Goal: Find contact information: Find contact information

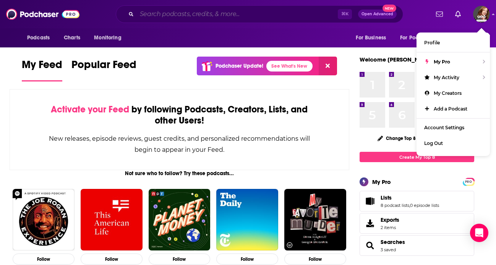
click at [208, 16] on input "Search podcasts, credits, & more..." at bounding box center [237, 14] width 201 height 12
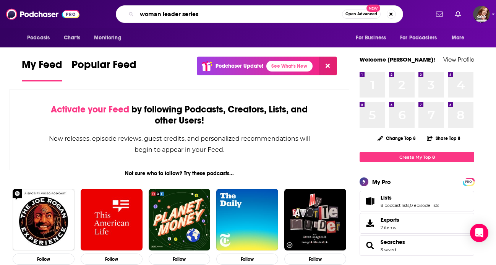
click at [317, 14] on input "woman leader series" at bounding box center [239, 14] width 205 height 12
type input "woman leader series"
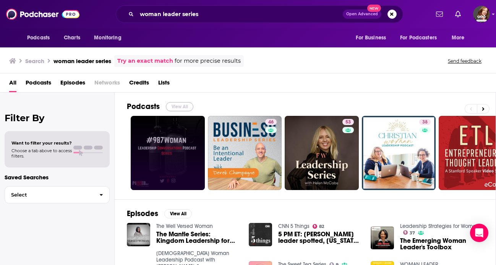
click at [183, 105] on button "View All" at bounding box center [179, 106] width 27 height 9
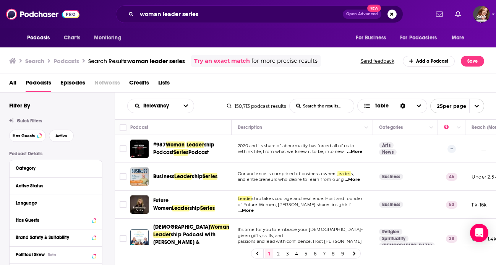
click at [167, 144] on span "Woman" at bounding box center [175, 144] width 19 height 6
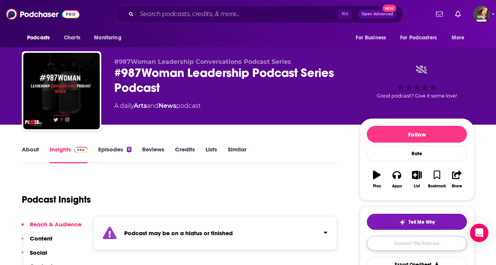
click at [426, 241] on link "Contact This Podcast" at bounding box center [417, 243] width 100 height 15
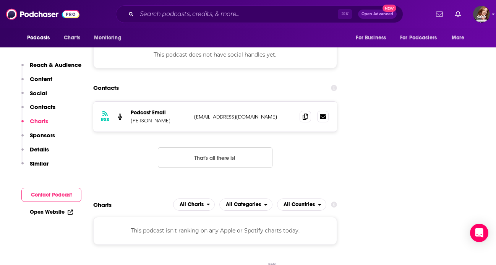
scroll to position [712, 0]
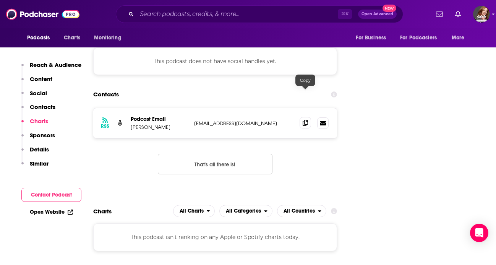
click at [302, 120] on icon at bounding box center [304, 123] width 5 height 6
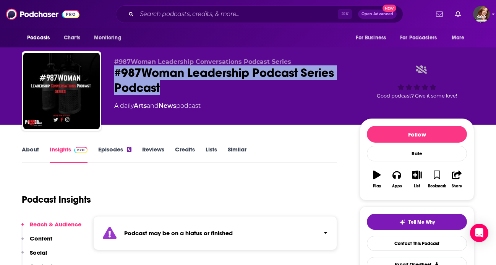
drag, startPoint x: 114, startPoint y: 66, endPoint x: 167, endPoint y: 86, distance: 56.8
click at [167, 86] on div "#987Woman Leadership Podcast Series Podcast" at bounding box center [230, 80] width 233 height 30
copy h2 "#987Woman Leadership Podcast Series Podcast"
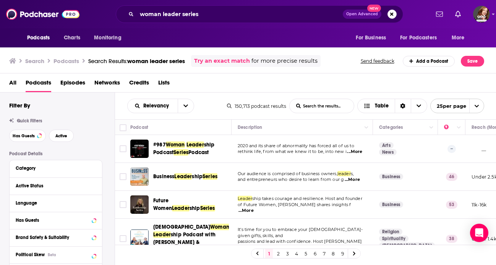
click at [196, 174] on div "Podcasts Charts Monitoring woman leader series Open Advanced New For Business F…" at bounding box center [248, 132] width 496 height 265
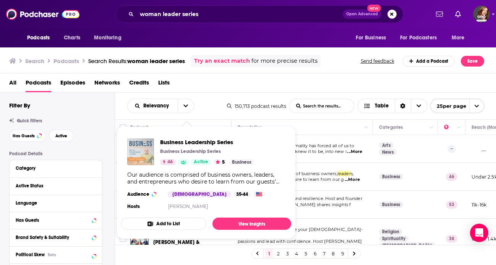
click at [136, 147] on img "Business Leadership Series" at bounding box center [140, 151] width 27 height 27
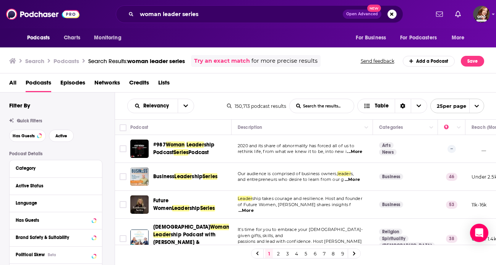
click at [189, 205] on span "Leader" at bounding box center [181, 208] width 18 height 6
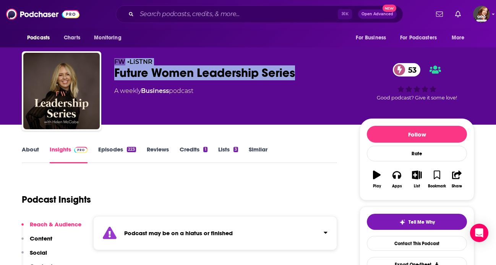
drag, startPoint x: 110, startPoint y: 65, endPoint x: 313, endPoint y: 71, distance: 202.9
click at [313, 71] on div "FW • LiSTNR Future Women Leadership Series 53 A weekly Business podcast 53 Good…" at bounding box center [248, 92] width 452 height 82
click at [313, 71] on div "Future Women Leadership Series 53" at bounding box center [230, 72] width 233 height 15
drag, startPoint x: 313, startPoint y: 71, endPoint x: 134, endPoint y: 71, distance: 179.1
click at [133, 71] on div "Future Women Leadership Series 53" at bounding box center [230, 72] width 233 height 15
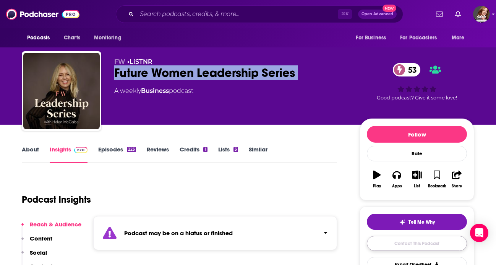
click at [421, 247] on link "Contact This Podcast" at bounding box center [417, 243] width 100 height 15
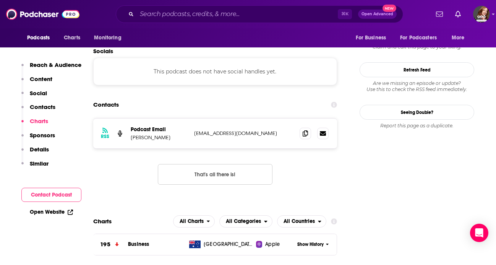
scroll to position [692, 0]
click at [304, 130] on icon at bounding box center [304, 133] width 5 height 6
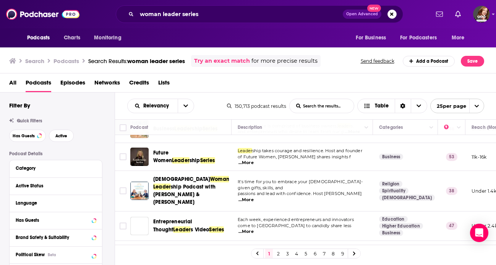
scroll to position [49, 0]
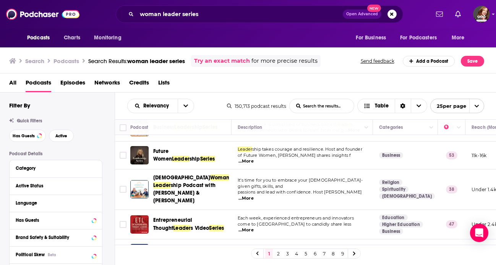
click at [193, 185] on span "ship Podcast with [PERSON_NAME] & [PERSON_NAME]" at bounding box center [184, 193] width 62 height 22
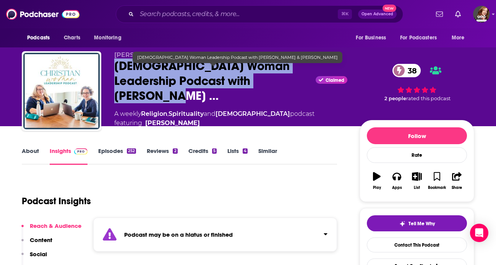
drag, startPoint x: 112, startPoint y: 71, endPoint x: 278, endPoint y: 88, distance: 167.1
click at [278, 88] on div "[PERSON_NAME] [PERSON_NAME] Woman Leadership Podcast with [PERSON_NAME] … Claim…" at bounding box center [248, 93] width 452 height 84
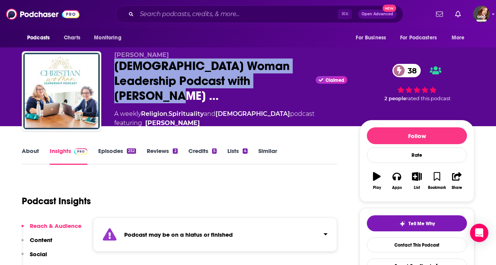
copy h2 "[DEMOGRAPHIC_DATA] Woman Leadership Podcast with [PERSON_NAME]"
click at [412, 246] on link "Contact This Podcast" at bounding box center [417, 244] width 100 height 15
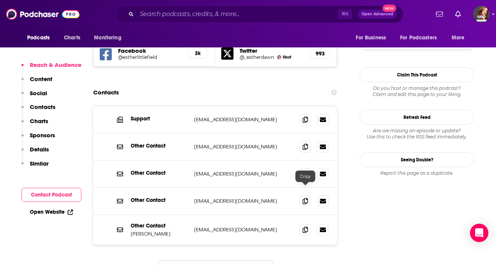
scroll to position [736, 0]
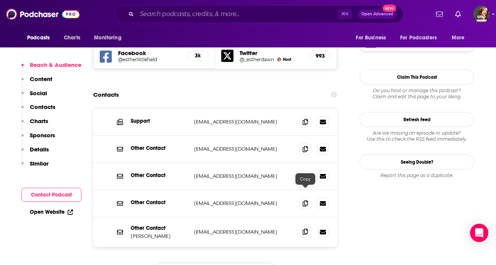
click at [307, 228] on icon at bounding box center [304, 231] width 5 height 6
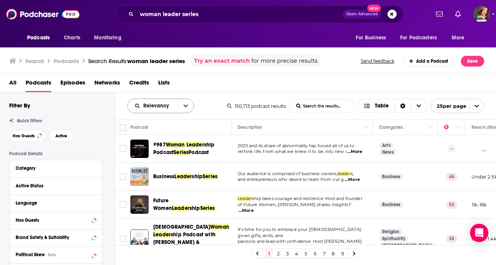
click at [181, 106] on button "open menu" at bounding box center [186, 106] width 16 height 14
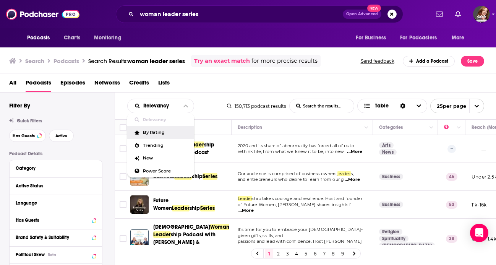
click at [212, 105] on div "Relevancy Relevancy By Rating Trending New Power Score List Search Input Search…" at bounding box center [177, 106] width 100 height 15
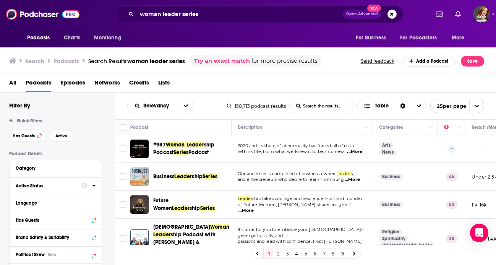
click at [69, 183] on button "Active Status" at bounding box center [49, 186] width 66 height 10
click at [65, 199] on span "All" at bounding box center [51, 200] width 71 height 10
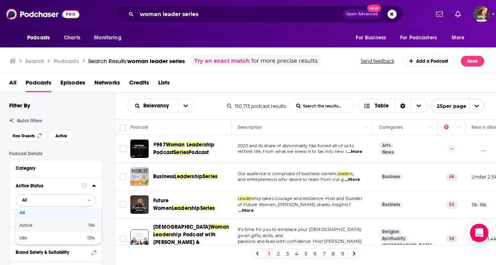
click at [65, 229] on div "Active 19k" at bounding box center [59, 225] width 86 height 13
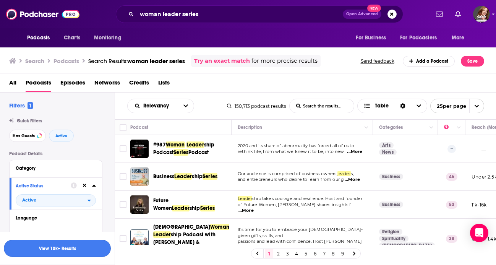
click at [76, 244] on button "View 10k+ Results" at bounding box center [57, 247] width 107 height 17
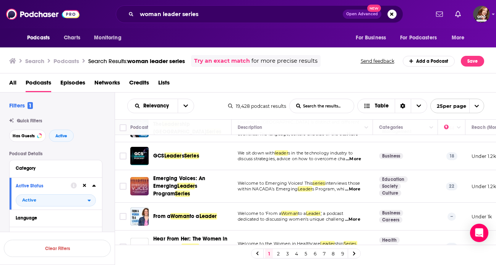
scroll to position [49, 0]
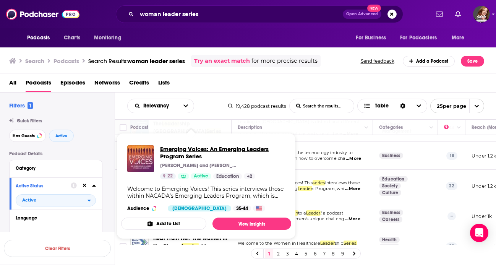
click at [210, 151] on span "Emerging Voices: An Emerging Leaders Program Series" at bounding box center [222, 152] width 125 height 15
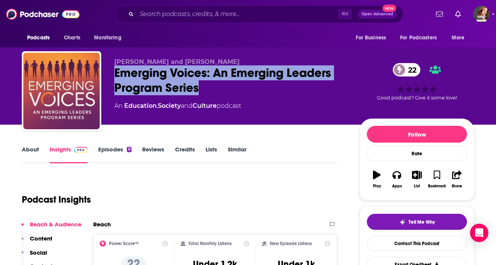
drag, startPoint x: 110, startPoint y: 73, endPoint x: 203, endPoint y: 96, distance: 95.3
click at [203, 96] on div "[PERSON_NAME] and [PERSON_NAME] Emerging Voices: An Emerging Leaders Program Se…" at bounding box center [248, 92] width 452 height 82
copy h2 "Emerging Voices: An Emerging Leaders Program Series"
click at [421, 240] on link "Contact This Podcast" at bounding box center [417, 243] width 100 height 15
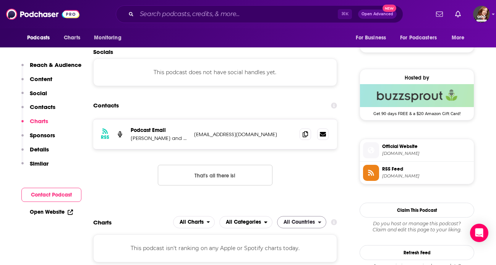
scroll to position [518, 0]
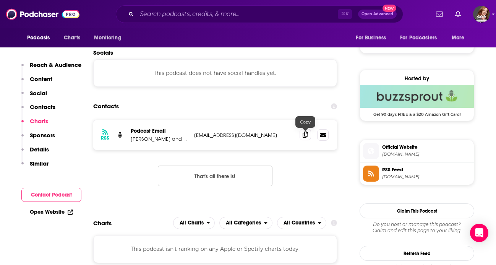
click at [309, 136] on span at bounding box center [304, 134] width 11 height 11
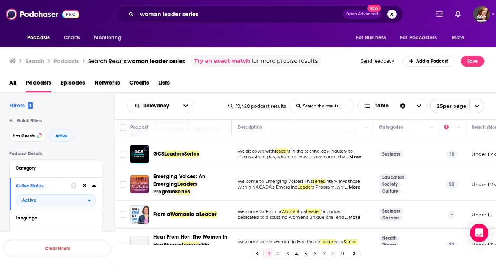
scroll to position [54, 0]
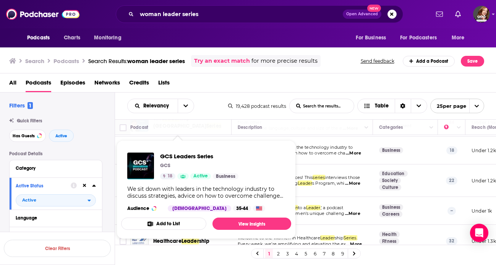
click at [99, 154] on p "Podcast Details" at bounding box center [55, 153] width 93 height 5
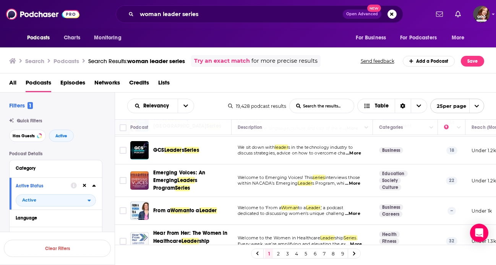
click at [171, 212] on div "Podcasts Charts Monitoring woman leader series Open Advanced New For Business F…" at bounding box center [248, 132] width 496 height 265
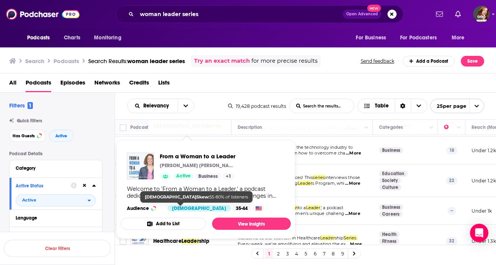
click at [146, 163] on img "From a Woman to a Leader" at bounding box center [140, 165] width 27 height 27
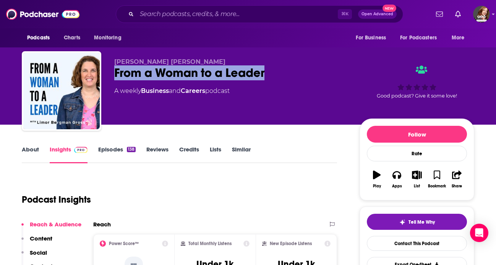
drag, startPoint x: 112, startPoint y: 74, endPoint x: 281, endPoint y: 74, distance: 169.2
click at [282, 74] on div "[PERSON_NAME] [PERSON_NAME] From a Woman to a Leader A weekly Business and Care…" at bounding box center [248, 92] width 452 height 82
copy h2 "From a Woman to a Leader"
click at [427, 245] on link "Contact This Podcast" at bounding box center [417, 243] width 100 height 15
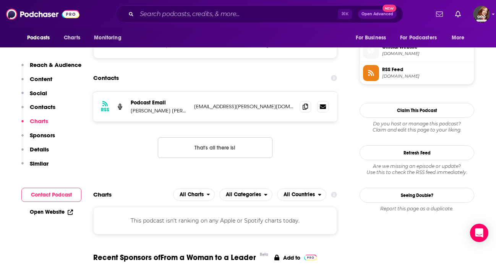
scroll to position [548, 0]
click at [305, 104] on icon at bounding box center [304, 107] width 5 height 6
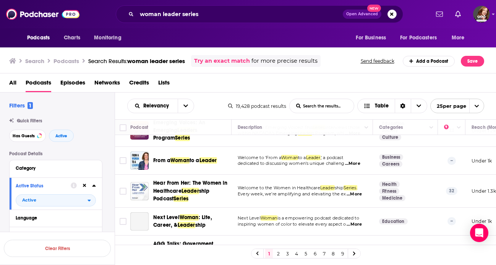
scroll to position [107, 0]
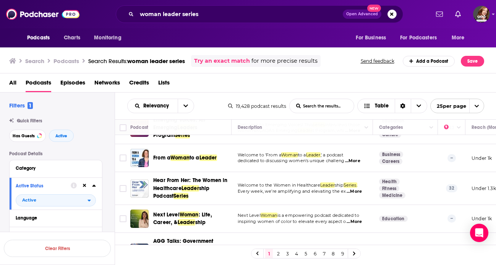
click at [163, 181] on div "Podcasts Charts Monitoring woman leader series Open Advanced New For Business F…" at bounding box center [248, 132] width 496 height 265
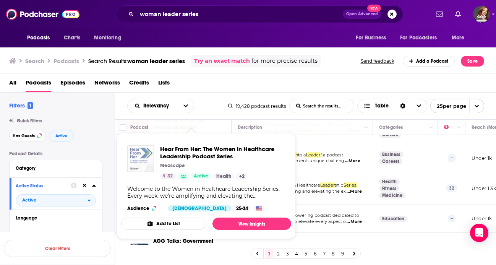
click at [138, 162] on img "Hear From Her: The Women in Healthcare Leadership Podcast Series" at bounding box center [140, 158] width 27 height 27
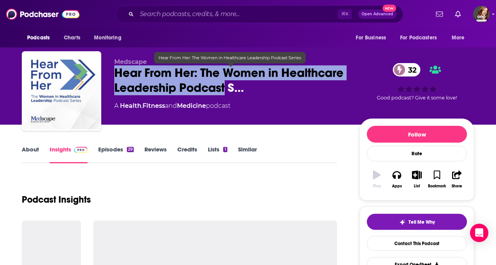
drag, startPoint x: 113, startPoint y: 74, endPoint x: 226, endPoint y: 93, distance: 114.1
click at [226, 93] on div "Medscape Hear From Her: The Women in Healthcare Leadership Podcast S… 32 A Heal…" at bounding box center [248, 92] width 452 height 82
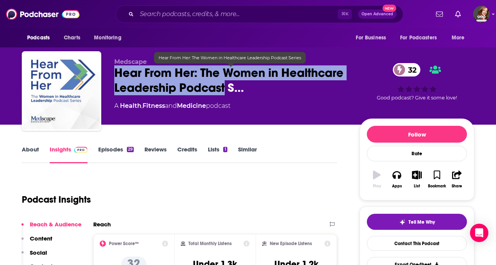
copy h2 "Hear From Her: The Women in Healthcare Leadership Podcast"
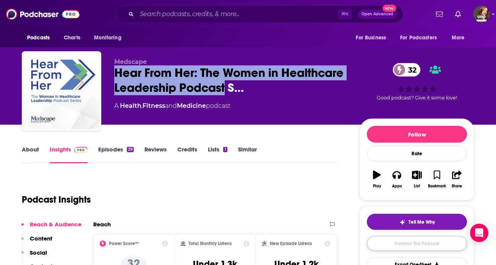
click at [395, 241] on link "Contact This Podcast" at bounding box center [417, 243] width 100 height 15
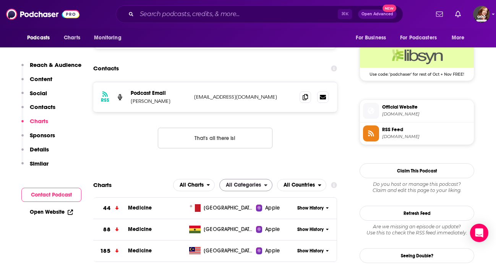
scroll to position [557, 0]
click at [305, 97] on icon at bounding box center [304, 97] width 5 height 6
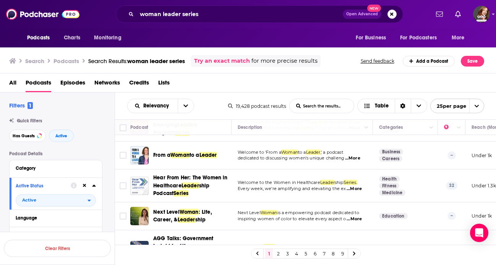
scroll to position [110, 0]
click at [162, 184] on div "Podcasts Charts Monitoring woman leader series Open Advanced New For Business F…" at bounding box center [248, 132] width 496 height 265
click at [178, 213] on div "Podcasts Charts Monitoring woman leader series Open Advanced New For Business F…" at bounding box center [248, 132] width 496 height 265
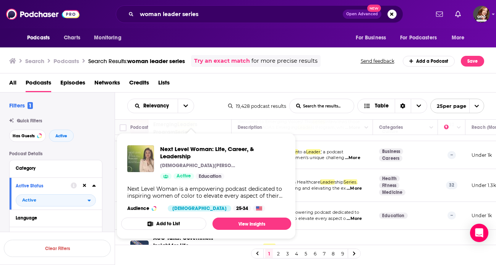
click at [137, 157] on img "Next Level Woman: Life, Career, & Leadership" at bounding box center [140, 158] width 27 height 27
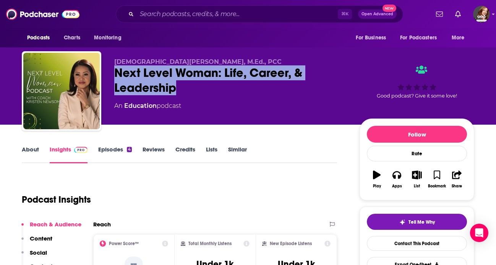
drag, startPoint x: 117, startPoint y: 72, endPoint x: 181, endPoint y: 89, distance: 66.9
click at [181, 89] on div "Next Level Woman: Life, Career, & Leadership" at bounding box center [230, 80] width 233 height 30
copy h2 "Next Level Woman: Life, Career, & Leadership"
click at [399, 241] on link "Contact This Podcast" at bounding box center [417, 243] width 100 height 15
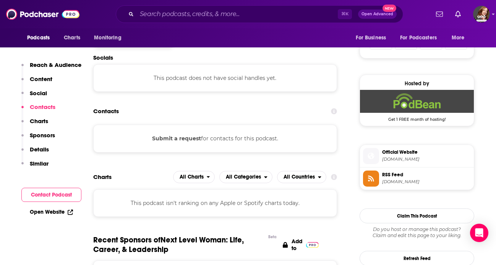
scroll to position [489, 0]
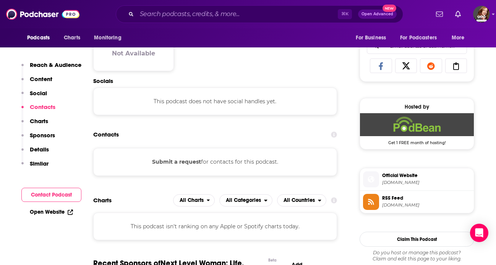
click at [186, 162] on button "Submit a request" at bounding box center [176, 161] width 49 height 8
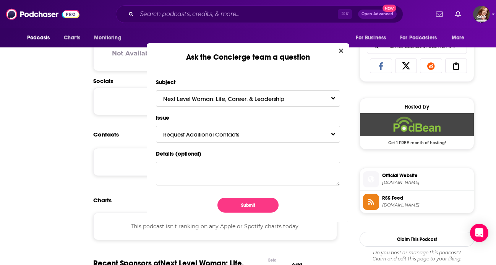
scroll to position [0, 0]
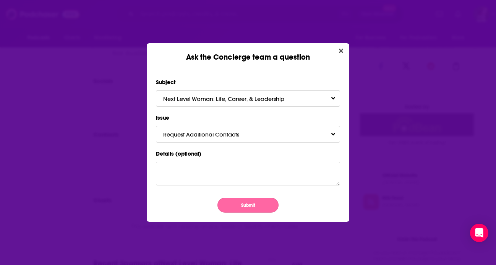
click at [240, 205] on button "Submit" at bounding box center [247, 204] width 61 height 15
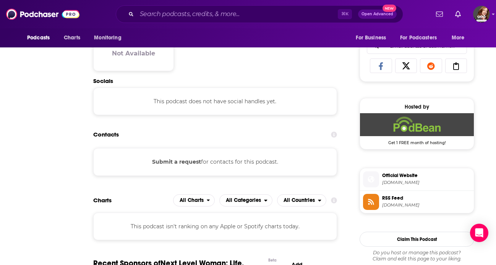
click at [96, 76] on div "Ask the Concierge team a question Subject Next Level Woman: Life, Career, & Lea…" at bounding box center [248, 132] width 496 height 265
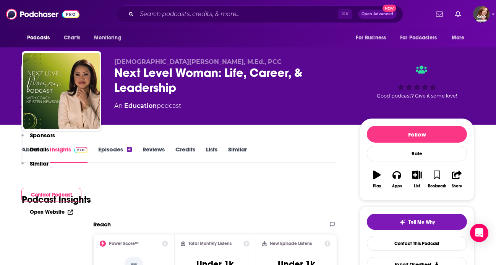
scroll to position [489, 0]
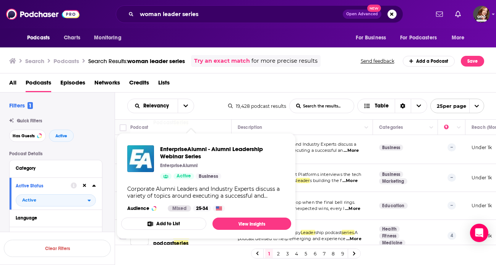
scroll to position [249, 0]
click at [187, 146] on span "EnterpriseAlumni - Alumni Leadership Webinar Series" at bounding box center [222, 152] width 125 height 15
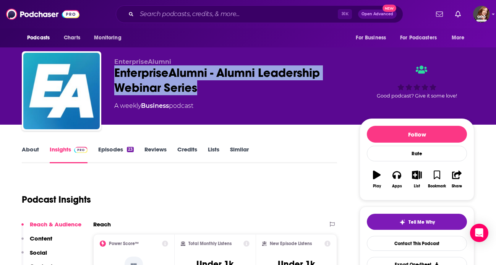
drag, startPoint x: 108, startPoint y: 73, endPoint x: 195, endPoint y: 95, distance: 89.1
click at [195, 95] on div "EnterpriseAlumni EnterpriseAlumni - Alumni Leadership Webinar Series A weekly B…" at bounding box center [248, 92] width 452 height 82
copy h2 "EnterpriseAlumni - Alumni Leadership Webinar Series"
click at [413, 245] on link "Contact This Podcast" at bounding box center [417, 243] width 100 height 15
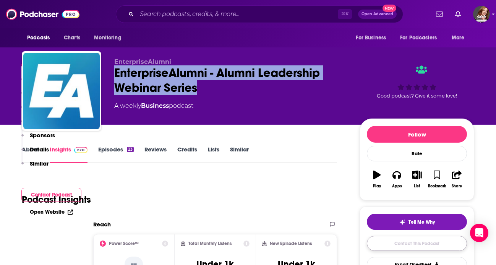
scroll to position [619, 0]
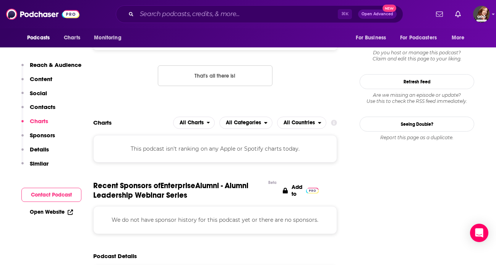
scroll to position [561, 0]
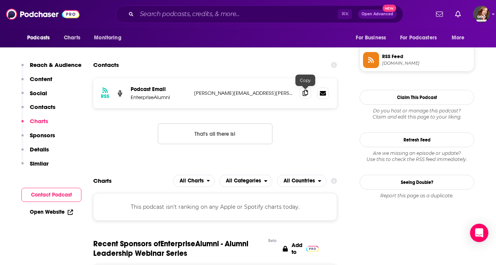
click at [306, 95] on icon at bounding box center [304, 93] width 5 height 6
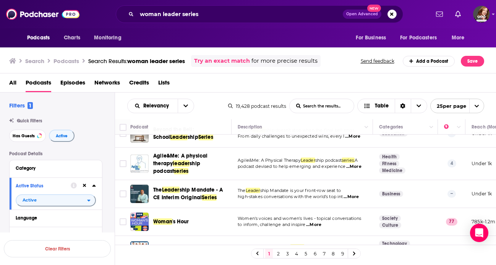
scroll to position [331, 0]
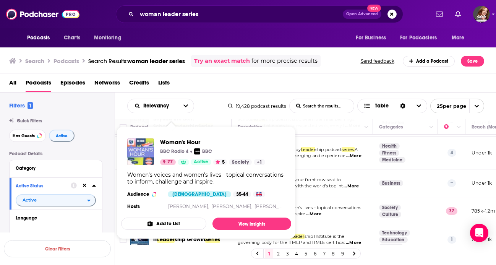
click at [147, 149] on img "Woman's Hour" at bounding box center [140, 151] width 27 height 27
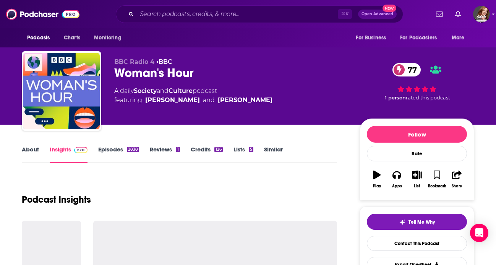
drag, startPoint x: 115, startPoint y: 74, endPoint x: 233, endPoint y: 89, distance: 118.6
click at [233, 89] on div "BBC Radio 4 • BBC Woman's Hour 77 A daily Society and Culture podcast featuring…" at bounding box center [230, 88] width 233 height 61
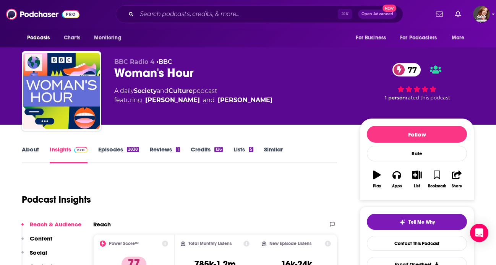
click at [201, 74] on div "Woman's Hour 77" at bounding box center [230, 72] width 233 height 15
drag, startPoint x: 201, startPoint y: 74, endPoint x: 127, endPoint y: 76, distance: 74.5
click at [126, 76] on div "Woman's Hour 77" at bounding box center [230, 72] width 233 height 15
copy div "Woman's Hour 77"
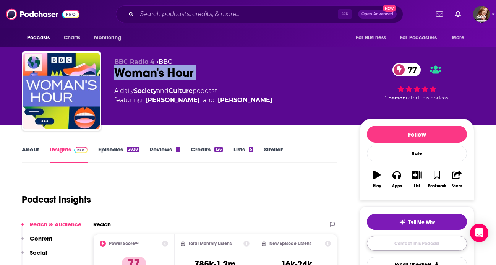
click at [422, 240] on link "Contact This Podcast" at bounding box center [417, 243] width 100 height 15
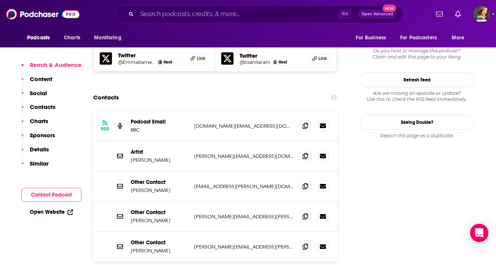
scroll to position [726, 0]
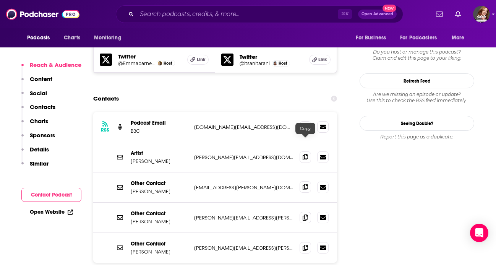
click at [303, 184] on icon at bounding box center [304, 187] width 5 height 6
click at [301, 151] on span at bounding box center [304, 156] width 11 height 11
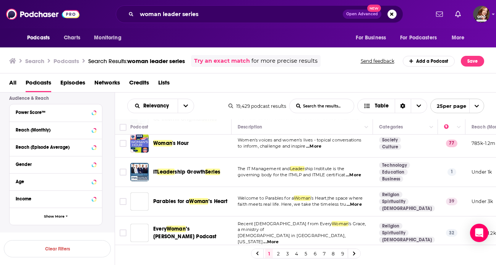
scroll to position [404, 0]
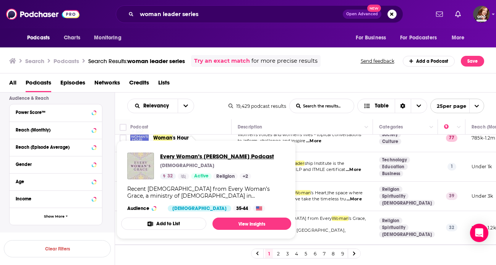
click at [230, 158] on span "Every Woman’s Grace Sermon Podcast" at bounding box center [217, 155] width 114 height 7
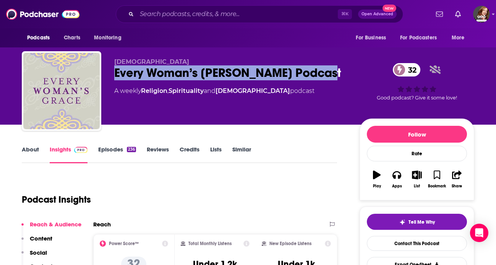
drag, startPoint x: 111, startPoint y: 75, endPoint x: 336, endPoint y: 81, distance: 225.8
click at [337, 81] on div "Grace Community Church Every Woman’s Grace Sermon Podcast 32 A weekly Religion …" at bounding box center [248, 92] width 452 height 82
copy h2 "Every Woman’s Grace Sermon Podcast"
click at [414, 243] on link "Contact This Podcast" at bounding box center [417, 243] width 100 height 15
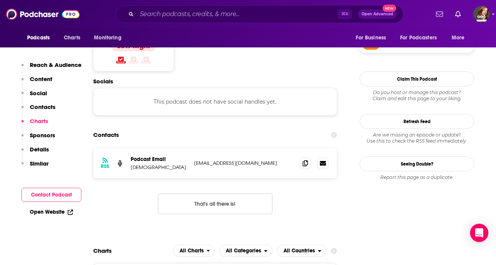
scroll to position [619, 0]
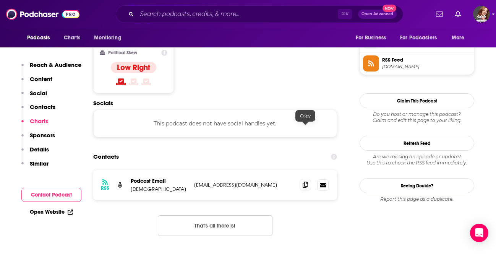
click at [304, 181] on icon at bounding box center [304, 184] width 5 height 6
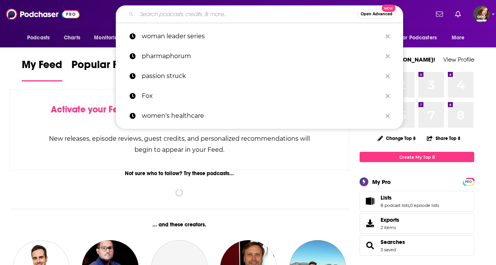
click at [168, 18] on input "Search podcasts, credits, & more..." at bounding box center [247, 14] width 220 height 12
paste input "Power Presence Academy with Janet Ioli"
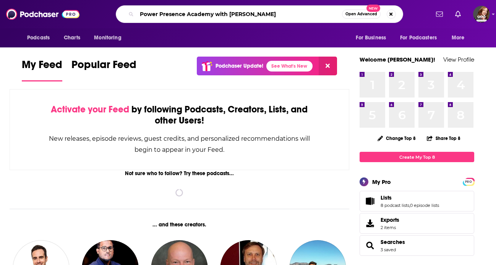
type input "Power Presence Academy with Janet Ioli"
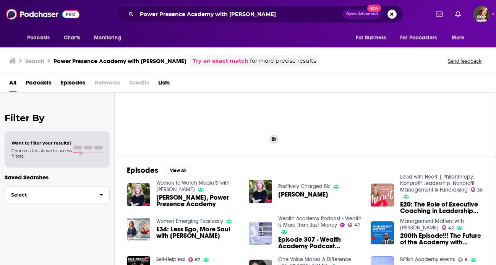
scroll to position [25, 0]
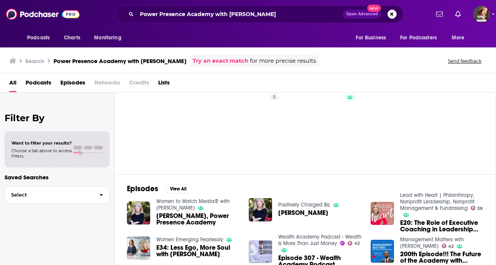
click at [202, 215] on span "Janet Ioli, Power Presence Academy" at bounding box center [197, 218] width 83 height 13
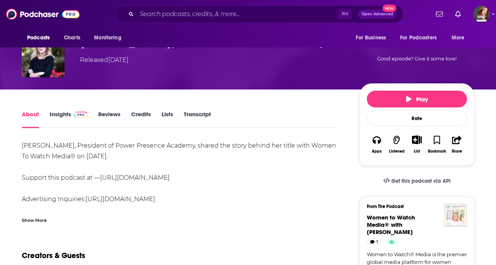
scroll to position [58, 0]
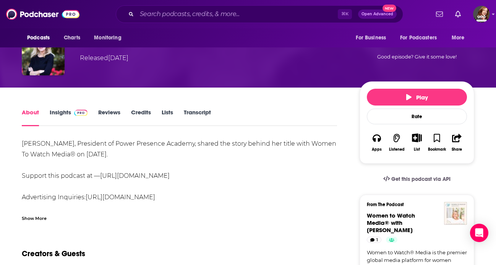
drag, startPoint x: 141, startPoint y: 191, endPoint x: 108, endPoint y: 192, distance: 32.8
click at [108, 192] on div "Janet Ioli, President of Power Presence Academy, shared the story behind her ti…" at bounding box center [179, 181] width 315 height 86
click at [92, 199] on link "https://redcircle.com/brands" at bounding box center [121, 196] width 70 height 7
click at [156, 175] on link "https://redcircle.com/women-to-watch-r/donations" at bounding box center [135, 175] width 70 height 7
click at [154, 21] on div "⌘ K Open Advanced New" at bounding box center [259, 14] width 287 height 18
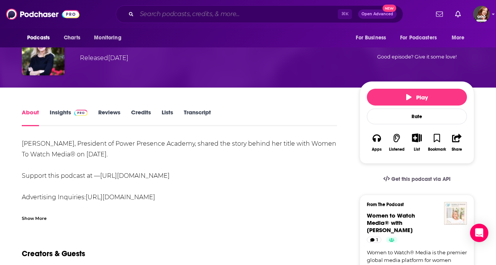
click at [150, 15] on input "Search podcasts, credits, & more..." at bounding box center [237, 14] width 201 height 12
paste input "The Goal Digger Podcast with Jenna Kutcher"
type input "The Goal Digger Podcast with Jenna Kutcher"
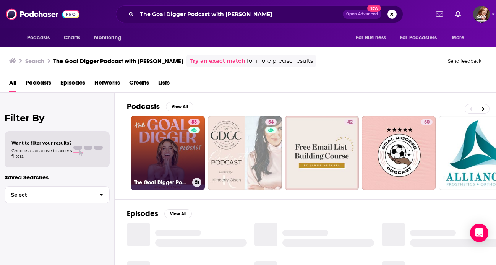
click at [165, 152] on link "83 The Goal Digger Podcast | Top Business and Marketing Podcast for Creatives, …" at bounding box center [168, 153] width 74 height 74
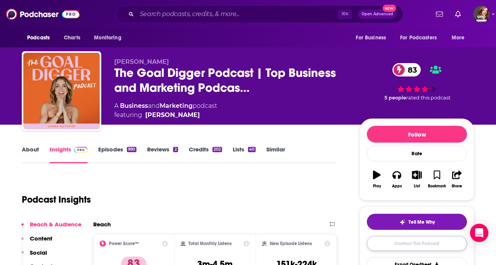
click at [384, 241] on link "Contact This Podcast" at bounding box center [417, 243] width 100 height 15
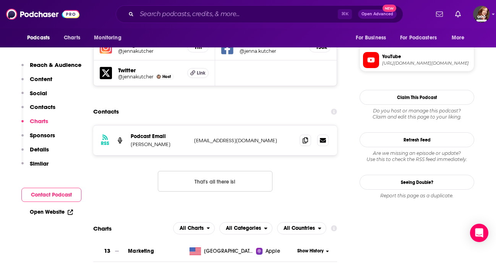
scroll to position [700, 0]
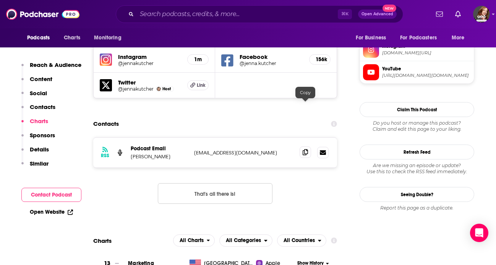
click at [306, 149] on icon at bounding box center [304, 152] width 5 height 6
click at [238, 13] on input "Search podcasts, credits, & more..." at bounding box center [237, 14] width 201 height 12
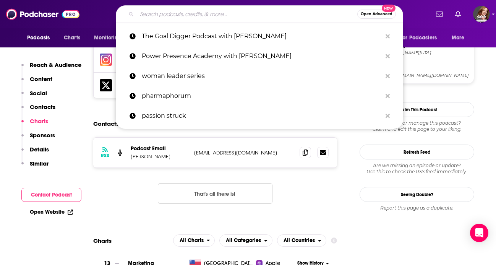
paste input "Women in Leadership Talk with Vicki Bradley"
type input "Women in Leadership Talk with Vicki Bradley"
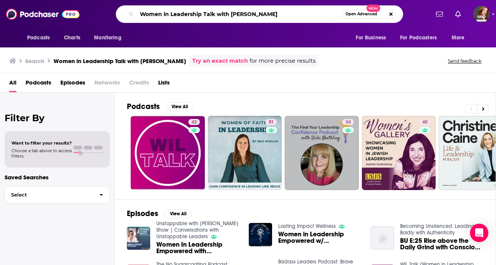
drag, startPoint x: 273, startPoint y: 16, endPoint x: 138, endPoint y: 11, distance: 135.3
click at [138, 11] on input "Women in Leadership Talk with Vicki Bradley" at bounding box center [239, 14] width 205 height 12
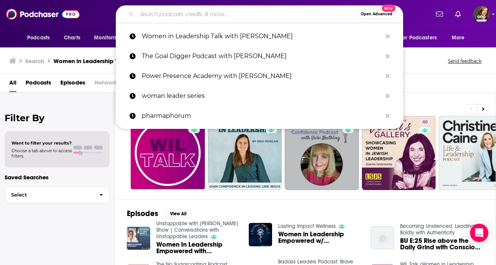
paste input "The Next Big Idea with Rufus Griscom and Caleb Bissinger"
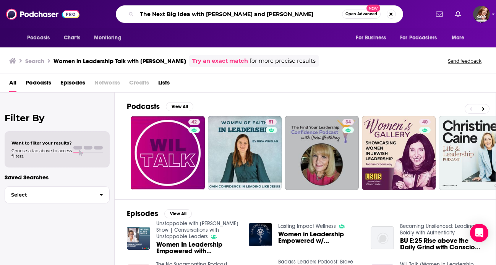
type input "The Next Big Idea with Rufus Griscom and Caleb Bissinger"
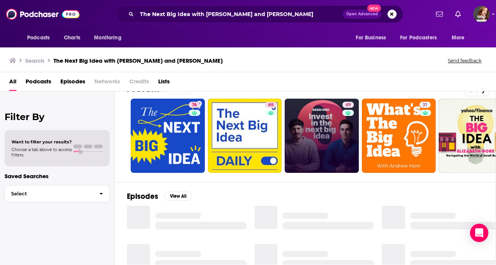
scroll to position [16, 0]
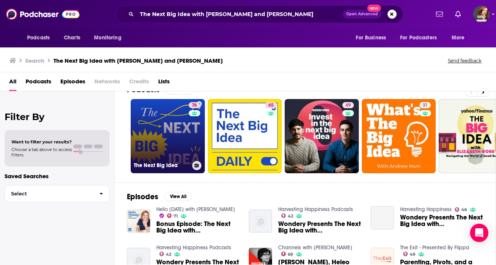
click at [183, 134] on link "76 The Next Big Idea" at bounding box center [168, 136] width 74 height 74
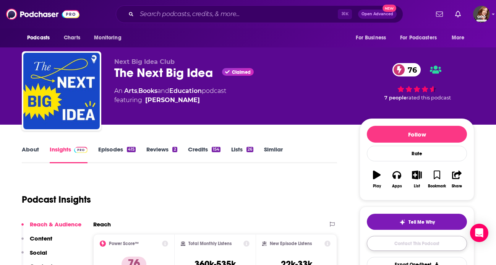
click at [416, 241] on link "Contact This Podcast" at bounding box center [417, 243] width 100 height 15
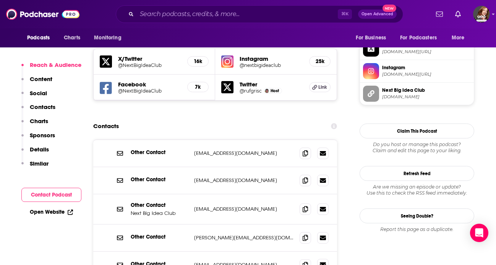
scroll to position [678, 0]
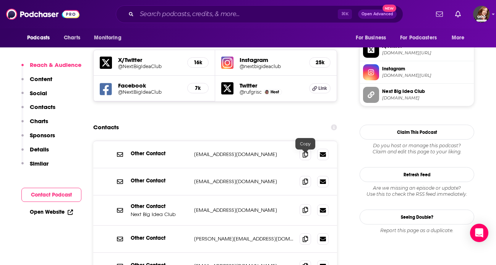
click at [308, 204] on span at bounding box center [304, 209] width 11 height 11
click at [307, 233] on span at bounding box center [304, 238] width 11 height 11
click at [306, 262] on icon at bounding box center [304, 265] width 5 height 6
click at [241, 11] on input "Search podcasts, credits, & more..." at bounding box center [237, 14] width 201 height 12
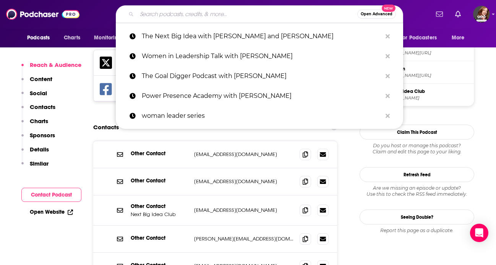
paste input "Jodi Flynn"
type input "Jodi Flynn"
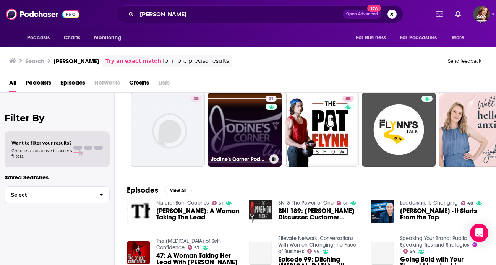
scroll to position [25, 0]
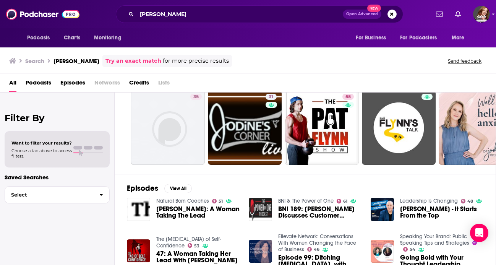
click at [192, 209] on span "Jodi Flynn: A Woman Taking The Lead" at bounding box center [197, 211] width 83 height 13
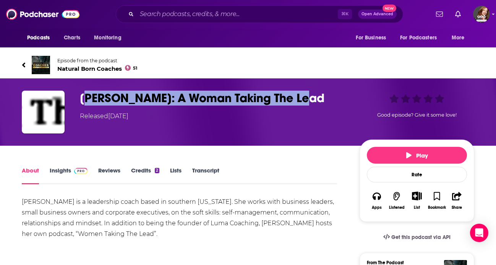
drag, startPoint x: 78, startPoint y: 93, endPoint x: 295, endPoint y: 100, distance: 217.4
click at [295, 100] on div "Jodi Flynn: A Woman Taking The Lead Released Thursday, 3rd September 2015 Good …" at bounding box center [248, 112] width 452 height 43
copy h1 "Jodi Flynn: A Woman Taking The Lead"
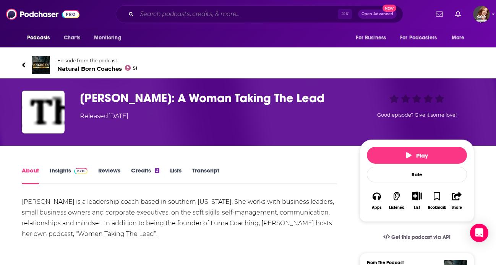
click at [157, 16] on input "Search podcasts, credits, & more..." at bounding box center [237, 14] width 201 height 12
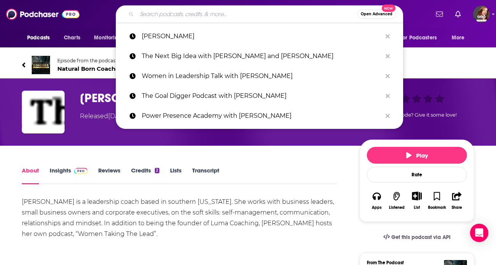
paste input "Jodi Flynn"
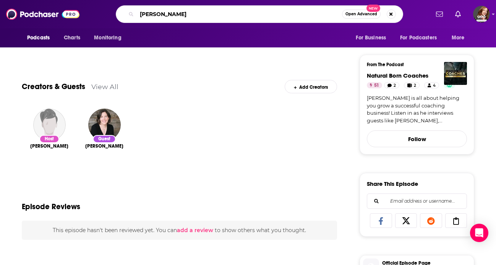
scroll to position [198, 0]
type input "Jodi Flynn"
click at [50, 122] on img "Marc Mawhinney" at bounding box center [49, 124] width 32 height 32
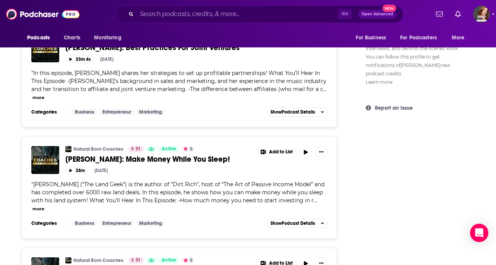
scroll to position [655, 0]
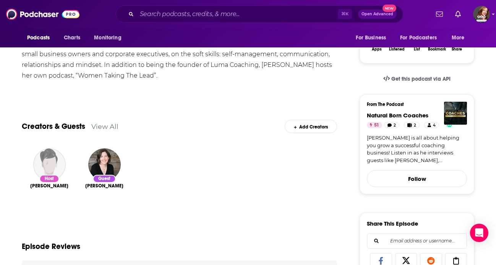
scroll to position [158, 0]
click at [102, 160] on img "Jodi Flynn" at bounding box center [104, 164] width 32 height 32
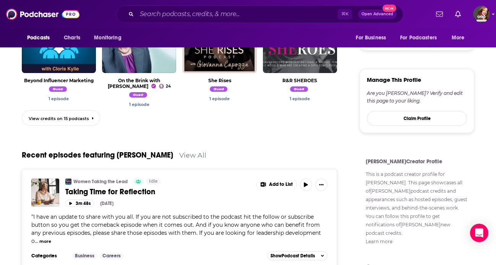
scroll to position [412, 0]
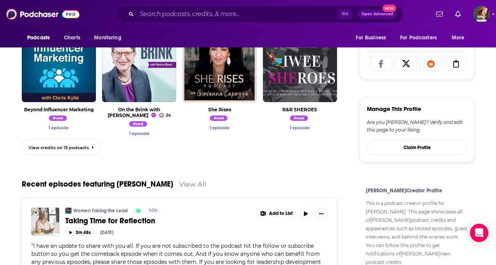
click at [42, 210] on img "Taking Time for Reflection" at bounding box center [45, 221] width 28 height 28
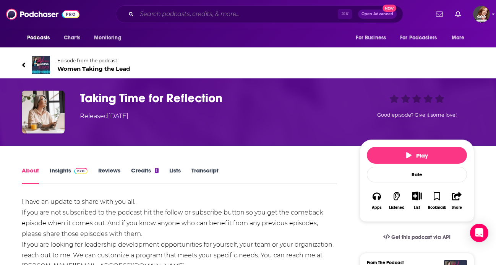
click at [170, 17] on input "Search podcasts, credits, & more..." at bounding box center [237, 14] width 201 height 12
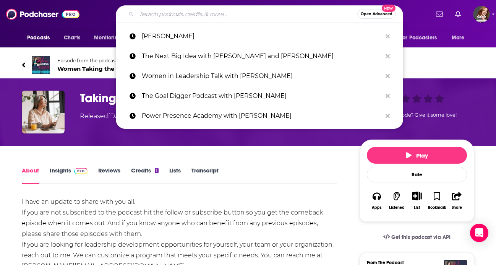
paste input "Women Taking the Lead Podcast"
type input "Women Taking the Lead Podcast"
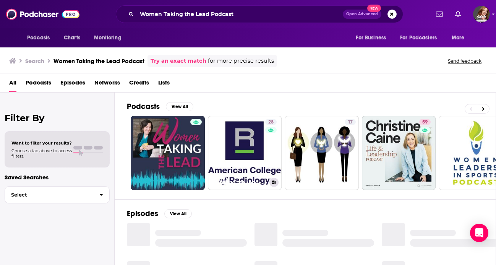
scroll to position [14, 0]
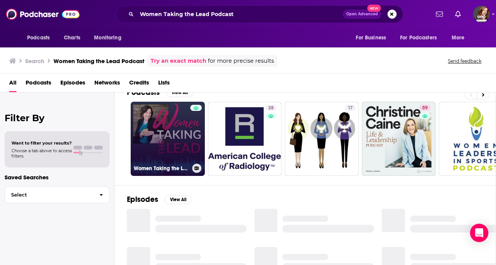
click at [173, 135] on link "Women Taking the Lead" at bounding box center [168, 139] width 74 height 74
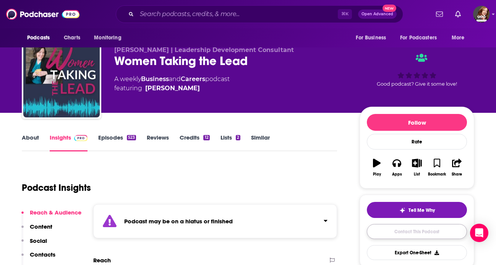
click at [407, 227] on link "Contact This Podcast" at bounding box center [417, 231] width 100 height 15
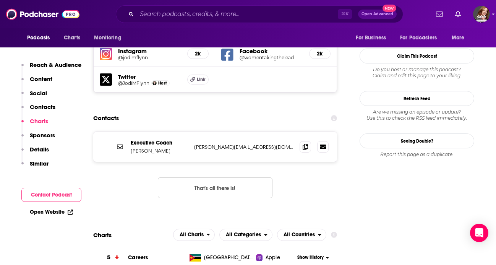
scroll to position [763, 0]
click at [305, 143] on icon at bounding box center [304, 146] width 5 height 6
